Goal: Task Accomplishment & Management: Manage account settings

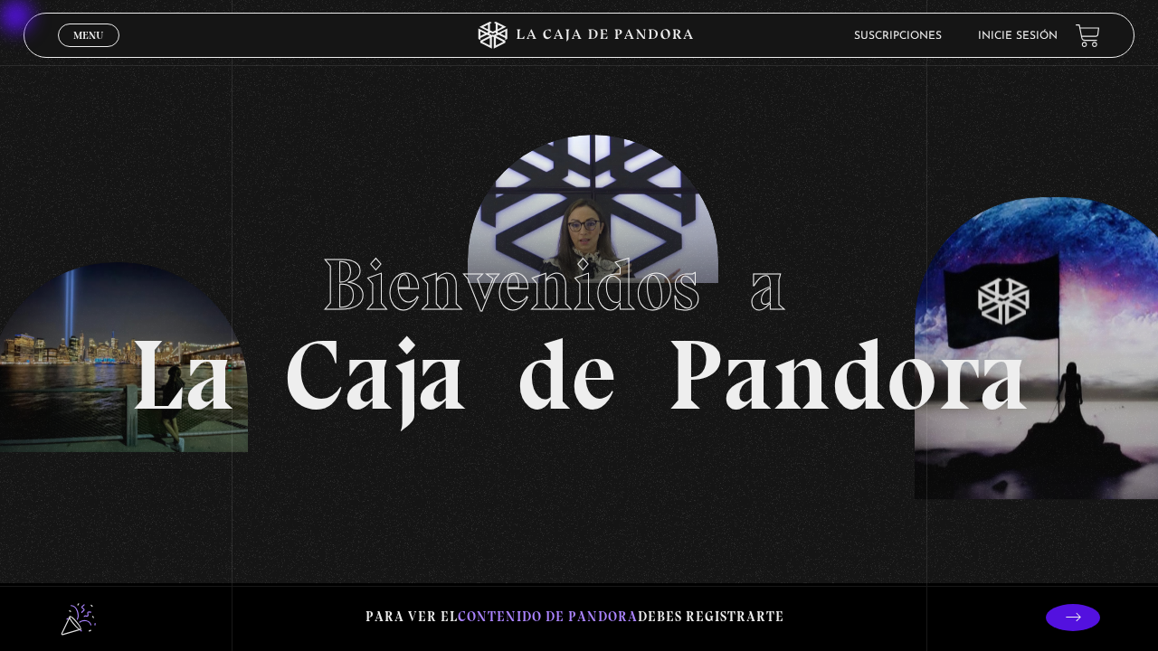
click at [69, 33] on link "Menu Cerrar" at bounding box center [89, 36] width 62 height 24
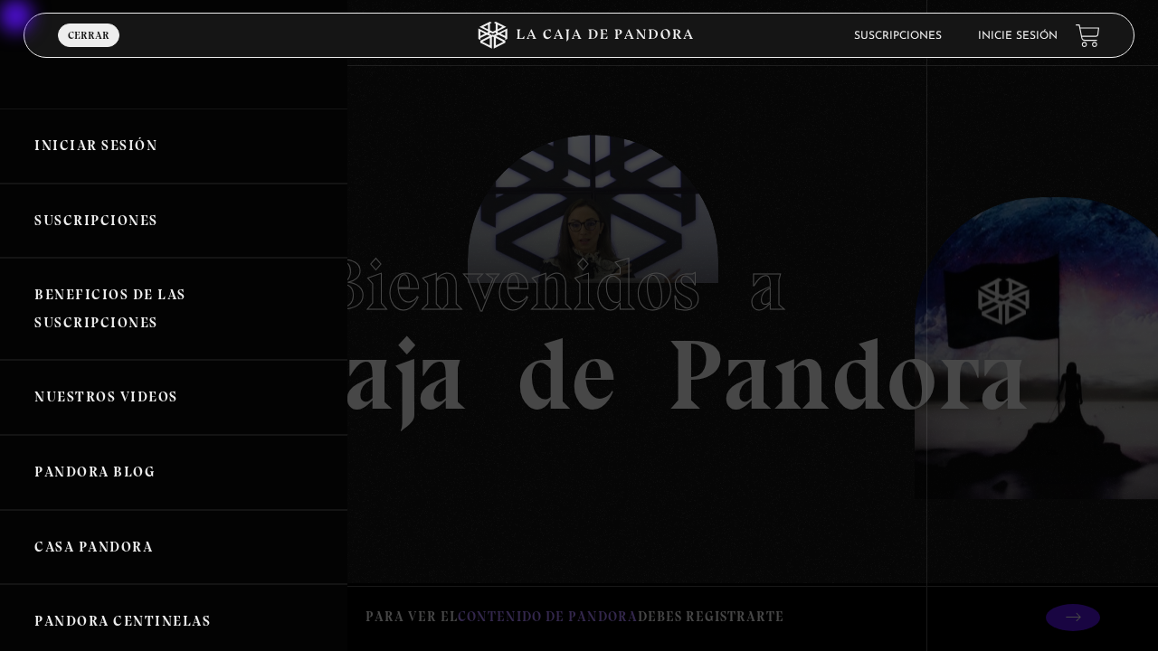
click at [69, 155] on link "Iniciar Sesión" at bounding box center [173, 146] width 347 height 75
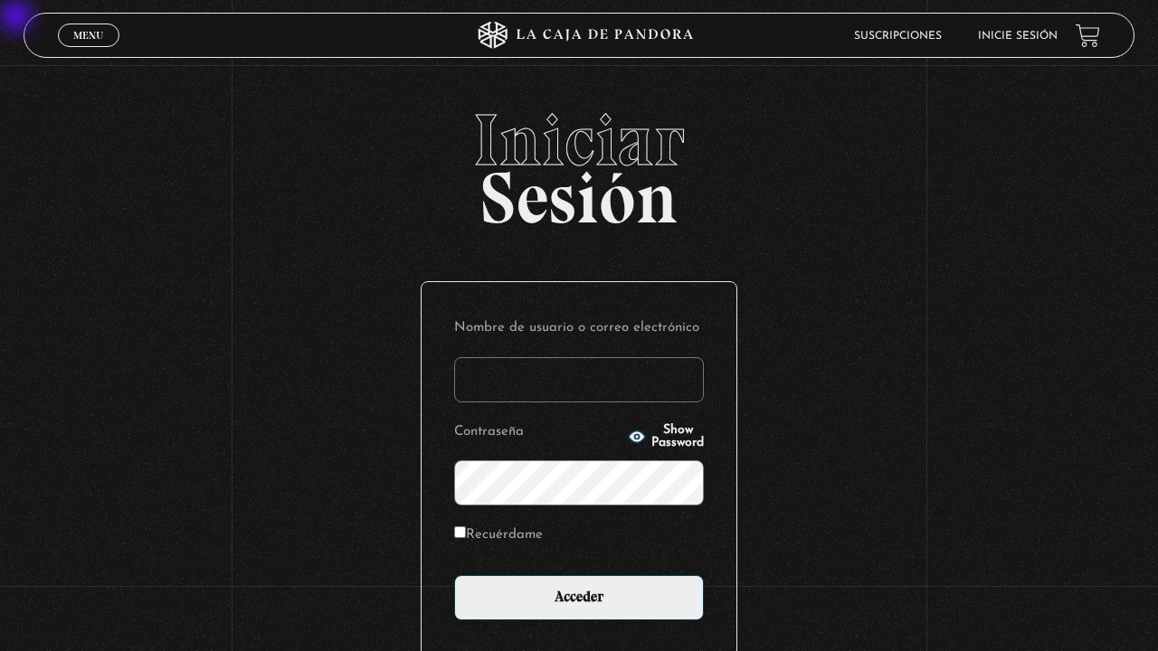
click at [512, 382] on input "Nombre de usuario o correo electrónico" at bounding box center [579, 379] width 250 height 45
type input "[PERSON_NAME]"
